Goal: Task Accomplishment & Management: Use online tool/utility

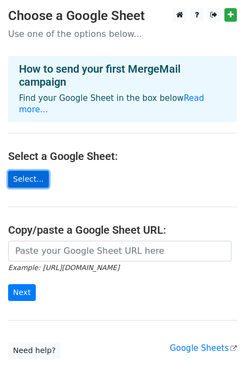
click at [37, 171] on link "Select..." at bounding box center [28, 179] width 41 height 17
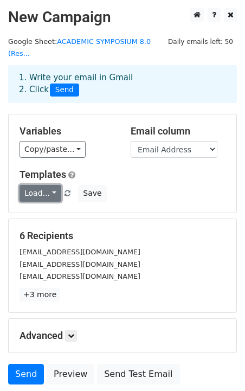
click at [45, 192] on link "Load..." at bounding box center [41, 193] width 42 height 17
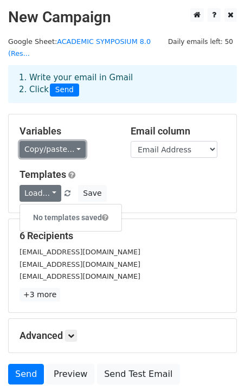
click at [45, 154] on link "Copy/paste..." at bounding box center [53, 149] width 66 height 17
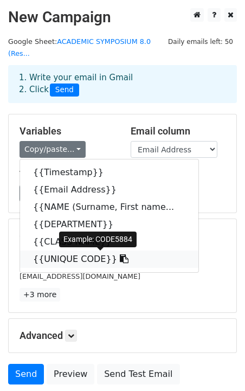
click at [62, 255] on link "{{UNIQUE CODE}}" at bounding box center [109, 258] width 178 height 17
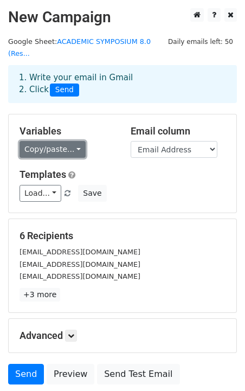
click at [67, 151] on link "Copy/paste..." at bounding box center [53, 149] width 66 height 17
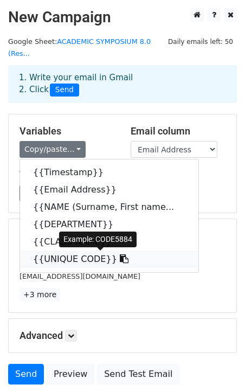
click at [61, 261] on link "{{UNIQUE CODE}}" at bounding box center [109, 258] width 178 height 17
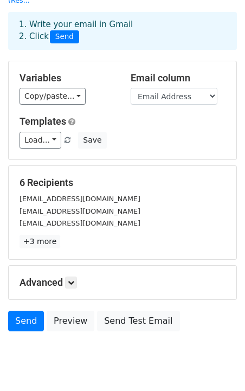
scroll to position [86, 0]
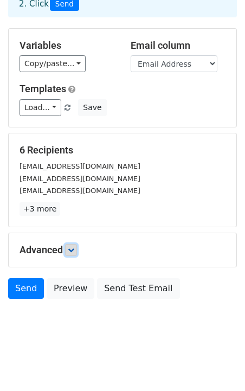
click at [74, 248] on icon at bounding box center [71, 250] width 7 height 7
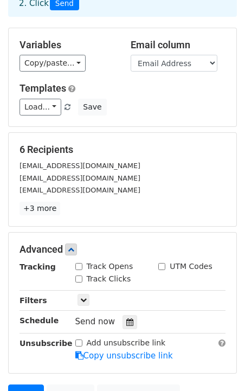
click at [79, 274] on div "Track Clicks" at bounding box center [103, 278] width 56 height 11
click at [79, 271] on div "Track Opens" at bounding box center [104, 266] width 58 height 11
click at [77, 269] on input "Track Opens" at bounding box center [78, 266] width 7 height 7
checkbox input "true"
click at [78, 279] on input "Track Clicks" at bounding box center [78, 278] width 7 height 7
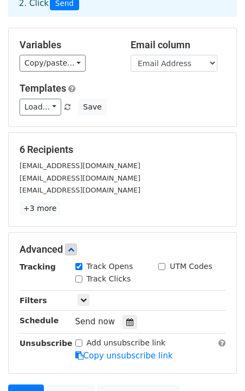
checkbox input "true"
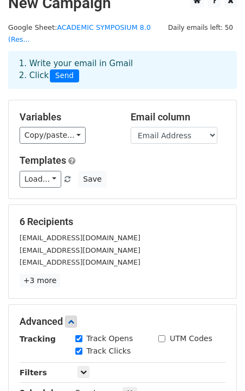
scroll to position [0, 0]
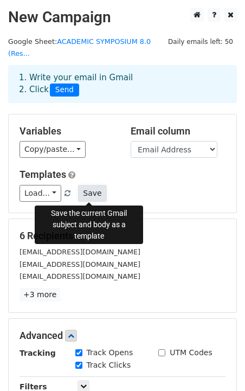
click at [96, 192] on button "Save" at bounding box center [92, 193] width 28 height 17
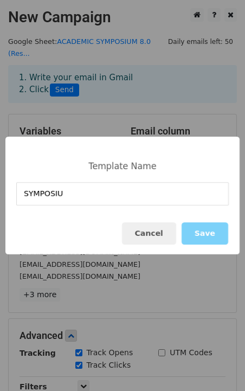
type input "SYMPOSIUM"
click at [199, 238] on button "Save" at bounding box center [205, 233] width 47 height 22
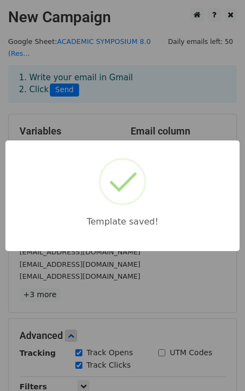
click at [186, 264] on div "Template saved!" at bounding box center [122, 195] width 245 height 391
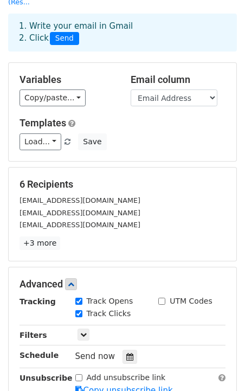
scroll to position [192, 0]
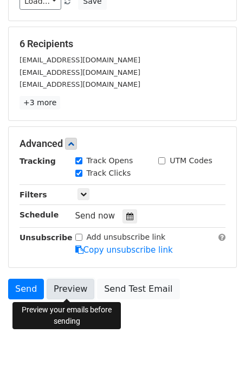
click at [66, 296] on link "Preview" at bounding box center [71, 288] width 48 height 21
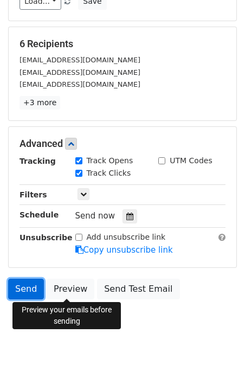
click at [31, 290] on link "Send" at bounding box center [26, 288] width 36 height 21
